Goal: Task Accomplishment & Management: Manage account settings

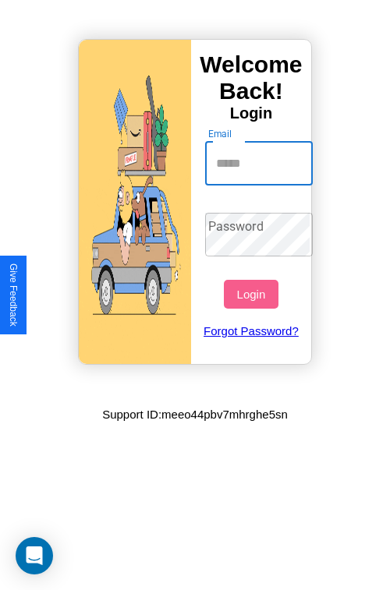
click at [260, 163] on input "Email" at bounding box center [259, 164] width 108 height 44
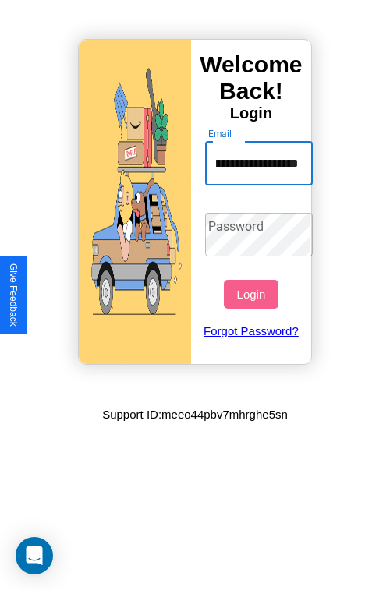
scroll to position [0, 62]
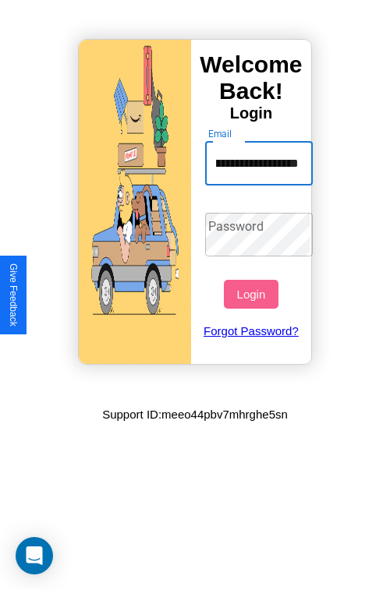
type input "**********"
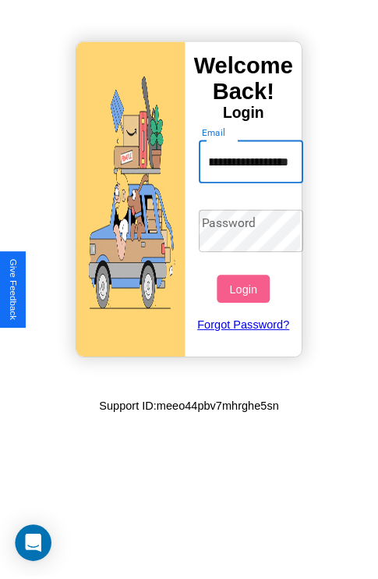
scroll to position [0, 0]
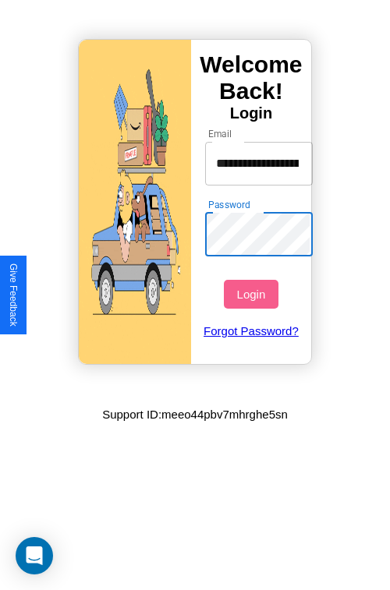
click at [253, 294] on button "Login" at bounding box center [251, 294] width 54 height 29
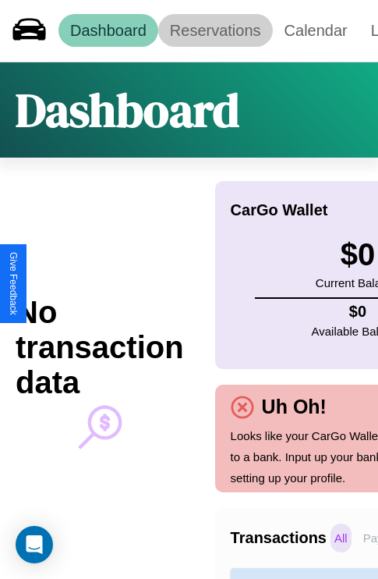
click at [215, 30] on link "Reservations" at bounding box center [215, 30] width 115 height 33
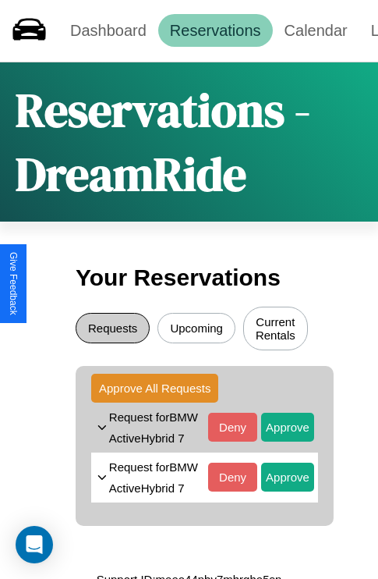
click at [112, 330] on button "Requests" at bounding box center [113, 328] width 74 height 30
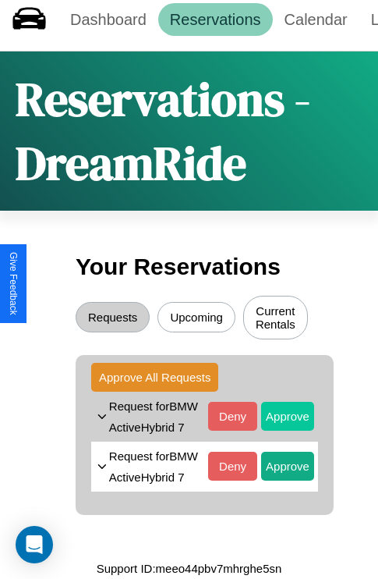
click at [276, 421] on button "Approve" at bounding box center [287, 416] width 53 height 29
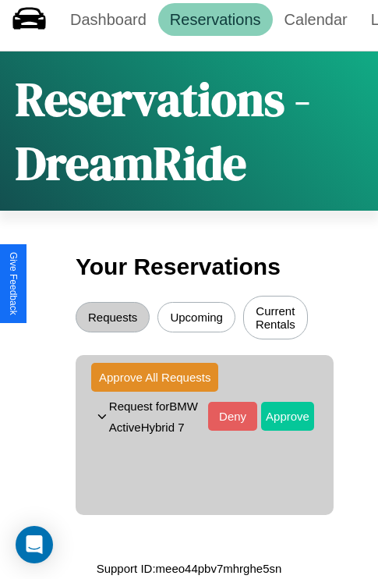
click at [276, 421] on button "Approve" at bounding box center [287, 416] width 53 height 29
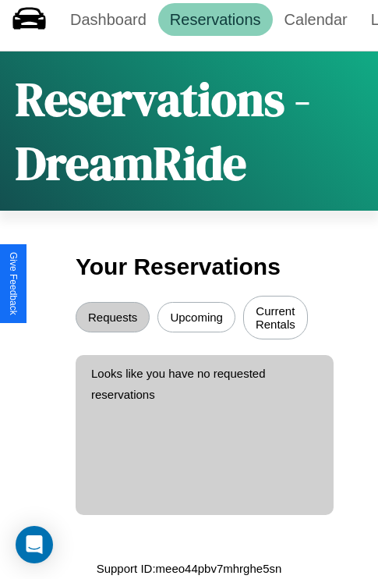
click at [196, 312] on button "Upcoming" at bounding box center [197, 317] width 78 height 30
